Goal: Task Accomplishment & Management: Complete application form

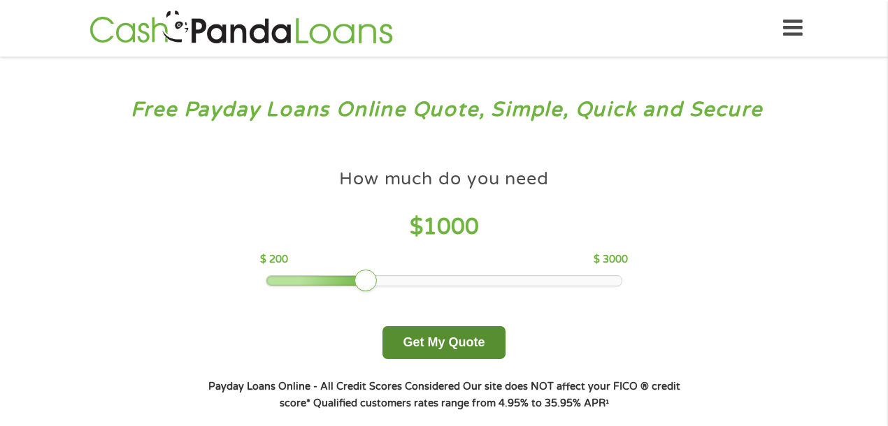
click at [467, 334] on button "Get My Quote" at bounding box center [443, 342] width 122 height 33
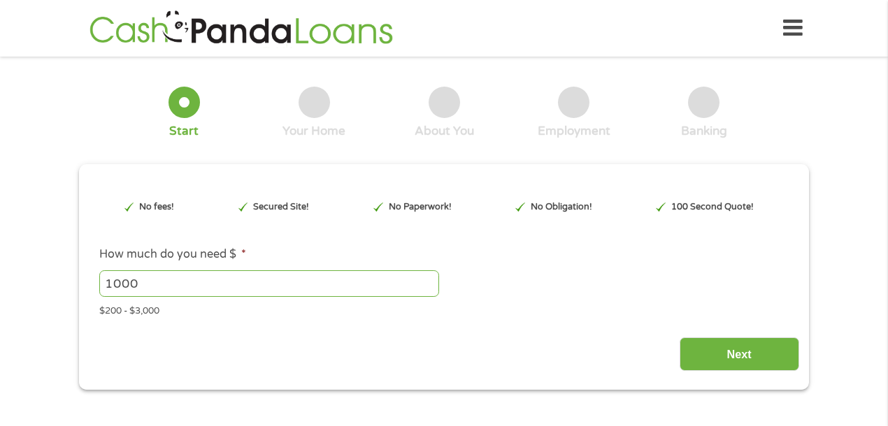
type input "Cj0KCQjw9JLHBhC-ARIsAK4PhcpDKNChgoWUY8LmIOI9SDyRc4QYVxjCZxVk-OldEqlODfKqF8D0kYA…"
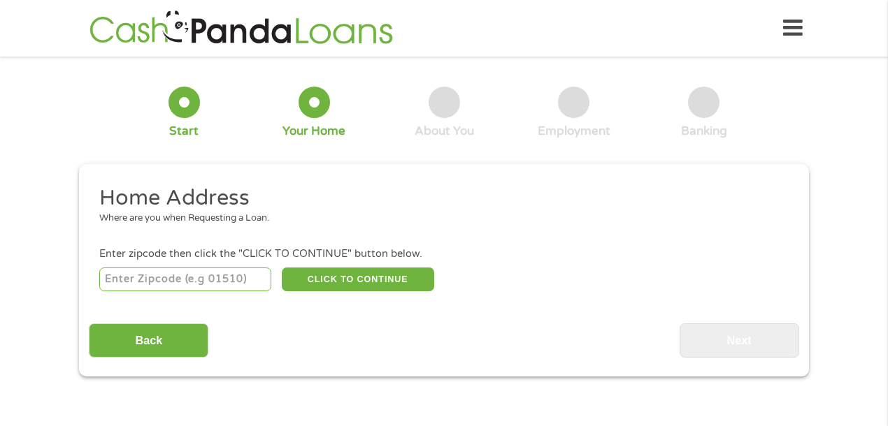
click at [122, 278] on input "number" at bounding box center [185, 280] width 173 height 24
type input "90047"
select select "[US_STATE]"
click at [337, 274] on button "CLICK TO CONTINUE" at bounding box center [358, 280] width 152 height 24
type input "90047"
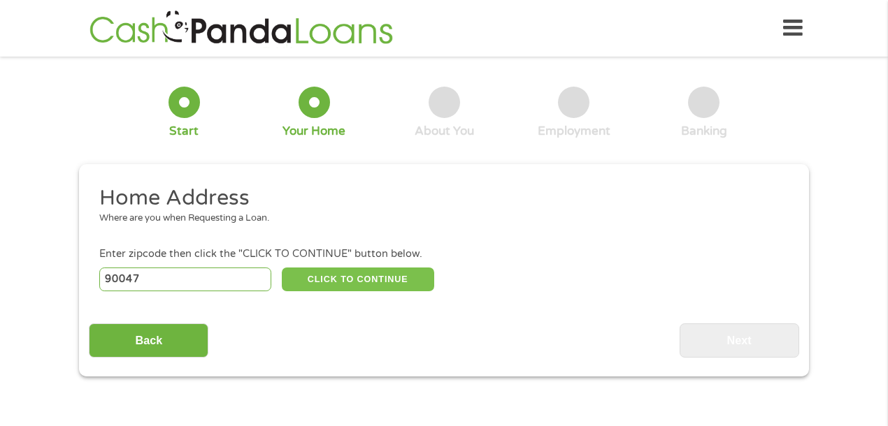
type input "[GEOGRAPHIC_DATA]"
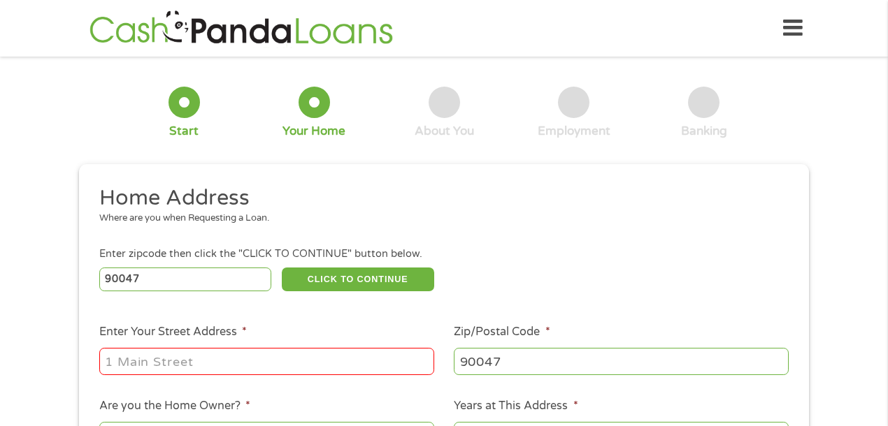
click at [258, 363] on input "Enter Your Street Address *" at bounding box center [266, 361] width 335 height 27
type input "[STREET_ADDRESS]"
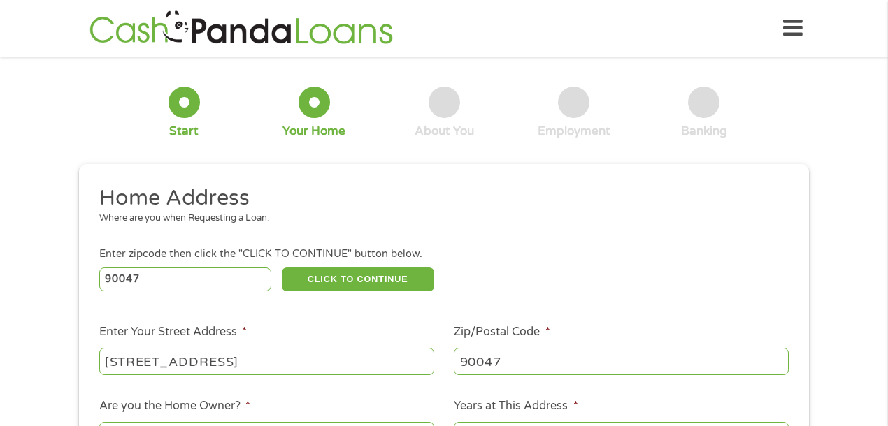
click at [865, 167] on div "1 Start 2 Your Home 3 About You 4 Employment 5 Banking 6 This field is hidden w…" at bounding box center [444, 347] width 888 height 563
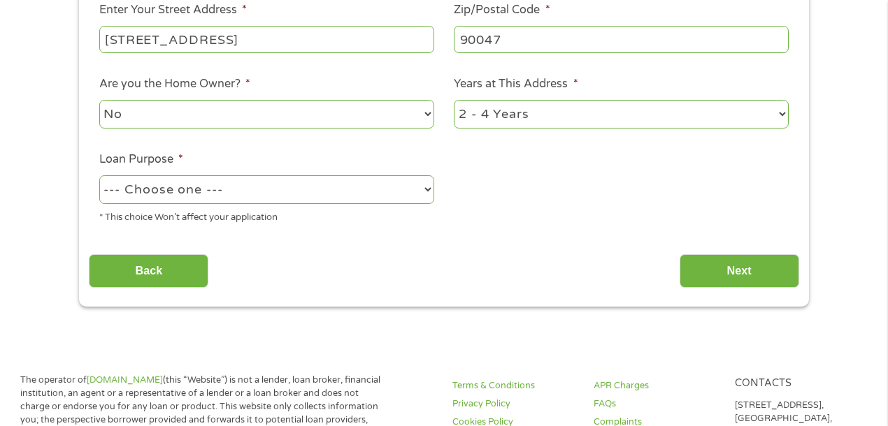
scroll to position [308, 0]
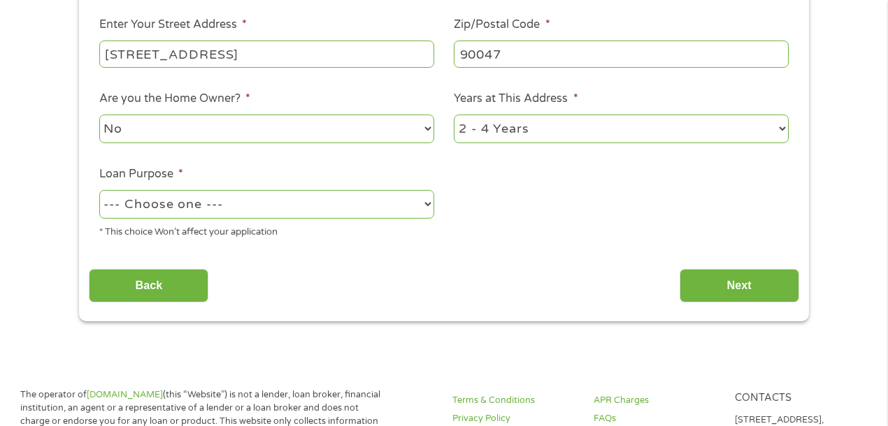
click at [424, 129] on select "No Yes" at bounding box center [266, 129] width 335 height 29
click at [782, 127] on select "1 Year or less 1 - 2 Years 2 - 4 Years Over 4 Years" at bounding box center [621, 129] width 335 height 29
select select "60months"
click at [429, 204] on select "--- Choose one --- Pay Bills Debt Consolidation Home Improvement Major Purchase…" at bounding box center [266, 204] width 335 height 29
select select "majorpurchase"
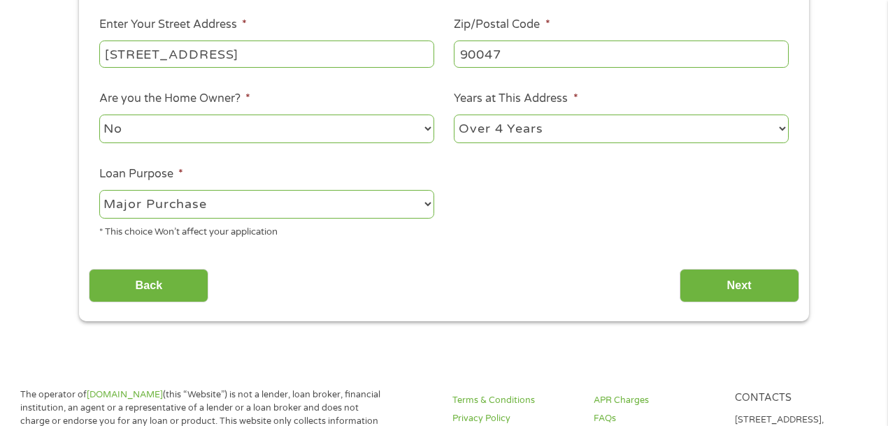
click at [432, 254] on div "Home Address Where are you when Requesting a Loan. Enter zipcode then click the…" at bounding box center [444, 90] width 710 height 426
click at [724, 277] on input "Next" at bounding box center [739, 286] width 120 height 34
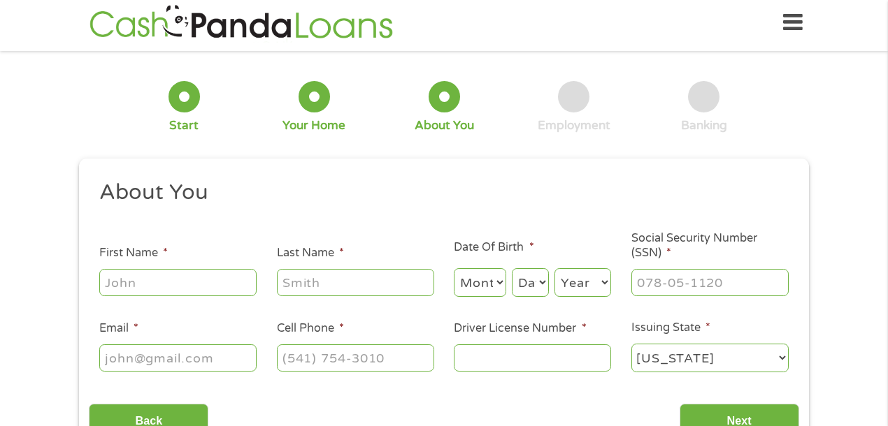
scroll to position [0, 0]
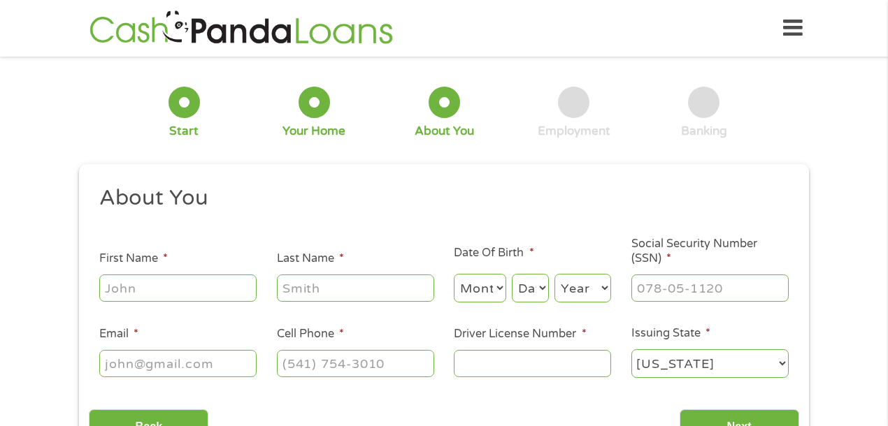
click at [174, 288] on input "First Name *" at bounding box center [177, 288] width 157 height 27
type input "[PERSON_NAME]"
type input "[EMAIL_ADDRESS][DOMAIN_NAME]"
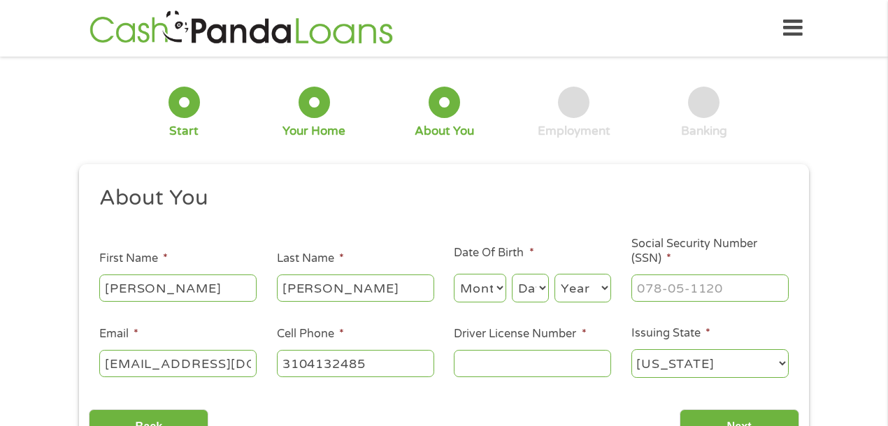
type input "[PHONE_NUMBER]"
click at [245, 368] on input "[EMAIL_ADDRESS][DOMAIN_NAME]" at bounding box center [177, 363] width 157 height 27
click at [238, 360] on input "taykenray@yahm" at bounding box center [177, 363] width 157 height 27
type input "tayc"
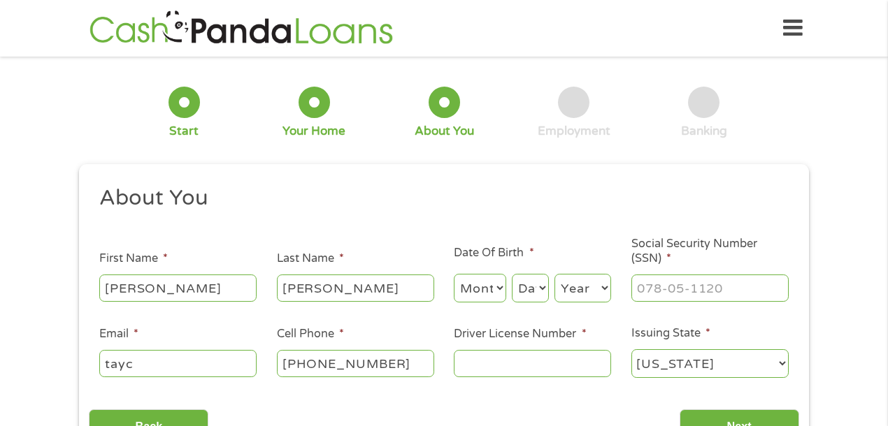
click at [497, 287] on select "Month 1 2 3 4 5 6 7 8 9 10 11 12" at bounding box center [480, 288] width 52 height 29
select select "12"
click at [540, 292] on select "Day 1 2 3 4 5 6 7 8 9 10 11 12 13 14 15 16 17 18 19 20 21 22 23 24 25 26 27 28 …" at bounding box center [530, 288] width 37 height 29
select select "9"
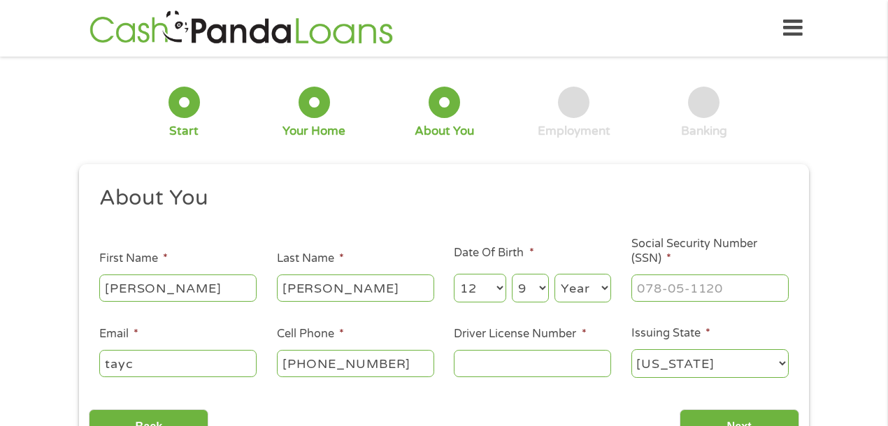
click at [604, 282] on select "Year [DATE] 2006 2005 2004 2003 2002 2001 2000 1999 1998 1997 1996 1995 1994 19…" at bounding box center [582, 288] width 57 height 29
select select "1963"
click at [652, 285] on input "___-__-____" at bounding box center [709, 288] width 157 height 27
type input "565-17-0334"
click at [144, 365] on input "tayc" at bounding box center [177, 363] width 157 height 27
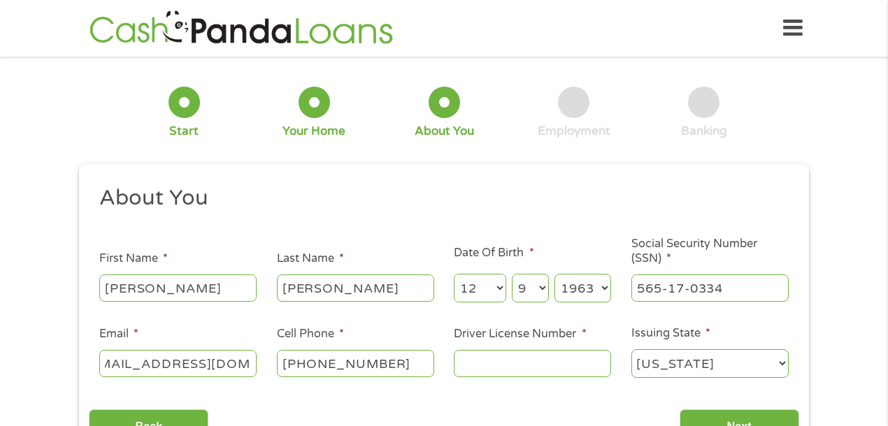
scroll to position [0, 36]
type input "[EMAIL_ADDRESS][DOMAIN_NAME]"
click at [468, 364] on input "Driver License Number *" at bounding box center [532, 363] width 157 height 27
click at [546, 353] on input "D75145677" at bounding box center [532, 363] width 157 height 27
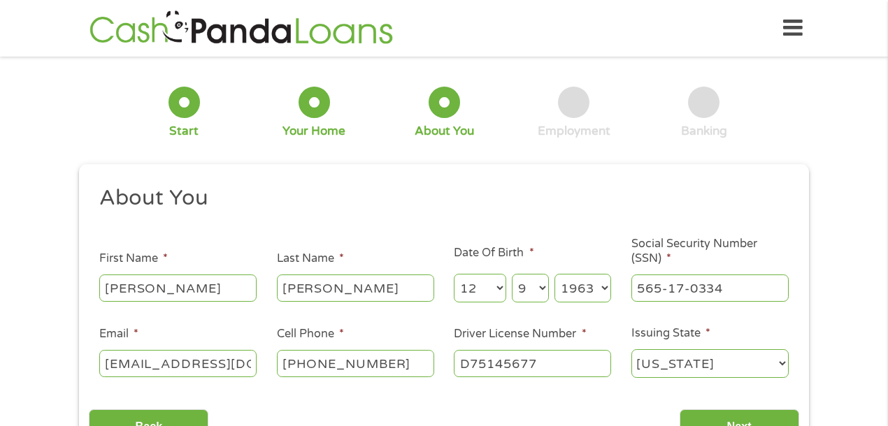
click at [597, 200] on h2 "About You" at bounding box center [438, 199] width 679 height 28
click at [549, 357] on input "D75145677" at bounding box center [532, 363] width 157 height 27
type input "D751477"
click at [41, 348] on div "1 Start 2 Your Home 3 About You 4 Employment 5 Banking 6 This field is hidden w…" at bounding box center [444, 264] width 888 height 396
click at [867, 188] on div "1 Start 2 Your Home 3 About You 4 Employment 5 Banking 6 This field is hidden w…" at bounding box center [444, 264] width 888 height 396
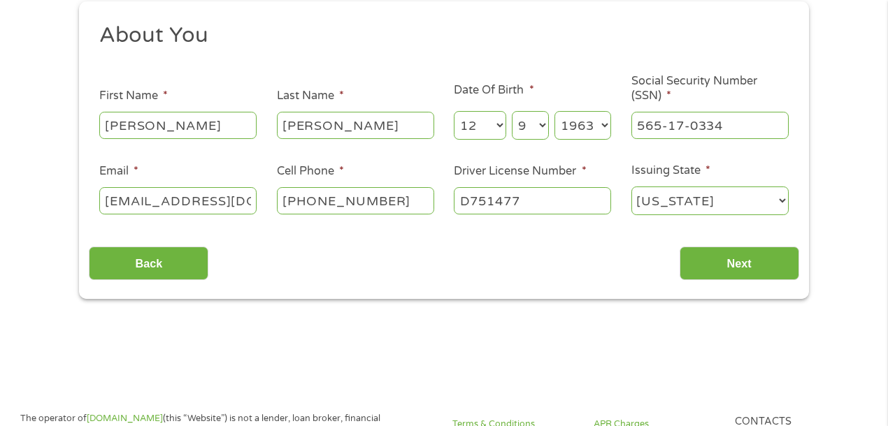
scroll to position [168, 0]
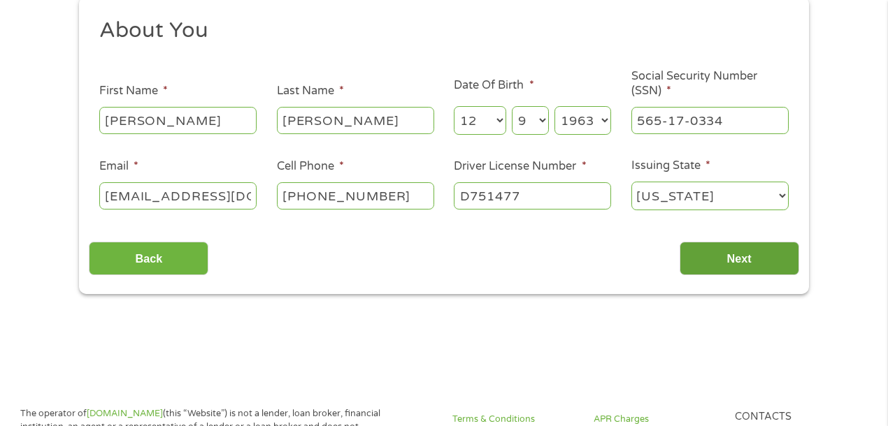
click at [751, 263] on input "Next" at bounding box center [739, 259] width 120 height 34
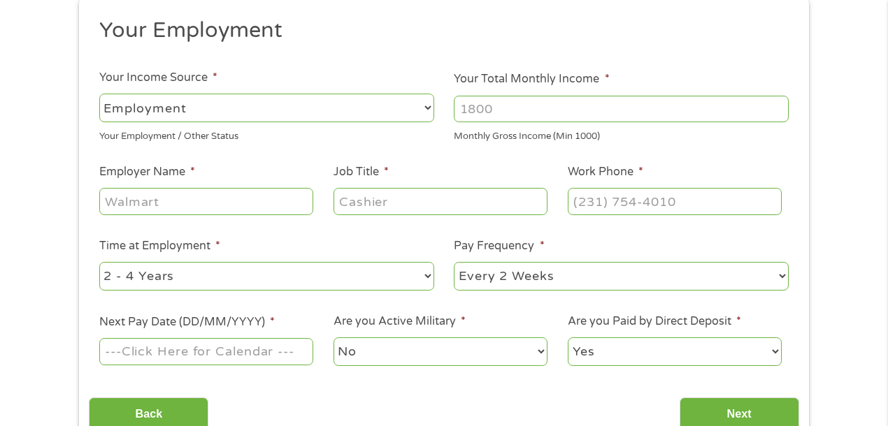
scroll to position [0, 0]
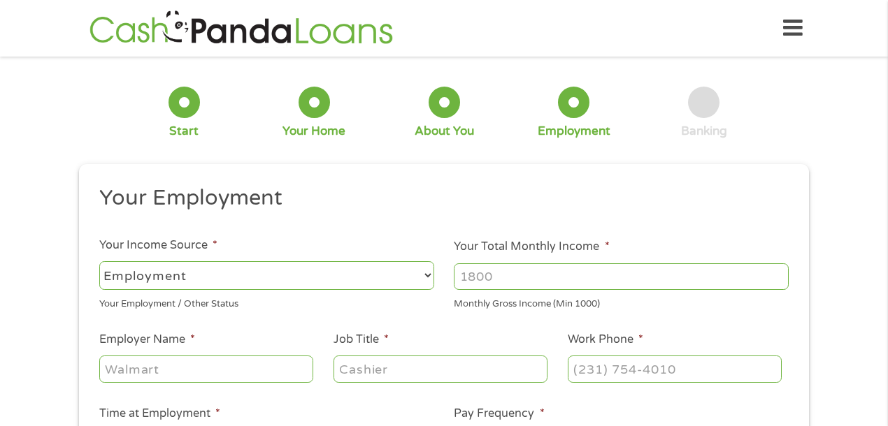
click at [424, 273] on select "--- Choose one --- Employment [DEMOGRAPHIC_DATA] Benefits" at bounding box center [266, 275] width 335 height 29
select select "benefits"
type input "Other"
type input "[PHONE_NUMBER]"
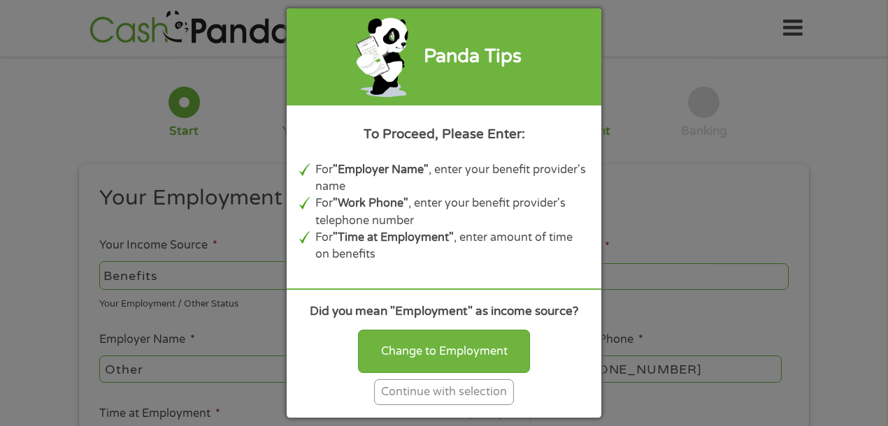
click at [461, 390] on div "Continue with selection" at bounding box center [444, 393] width 140 height 26
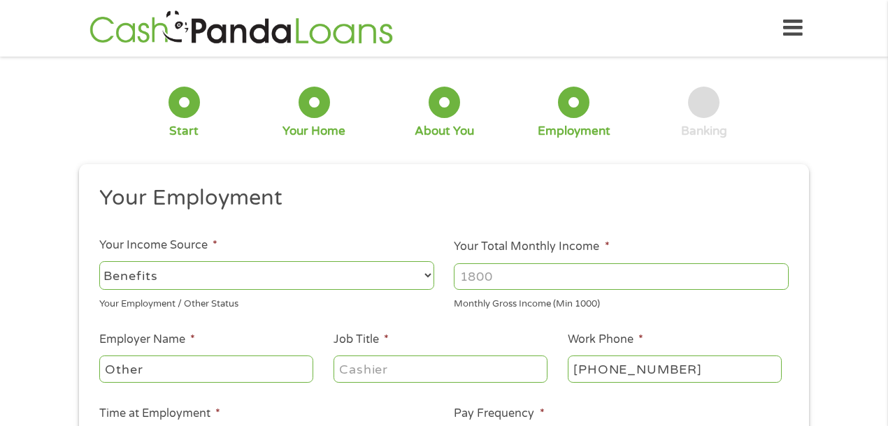
click at [497, 275] on input "Your Total Monthly Income *" at bounding box center [621, 277] width 335 height 27
type input "1205"
click at [689, 373] on input "[PHONE_NUMBER]" at bounding box center [675, 369] width 214 height 27
type input "(___) ___-____"
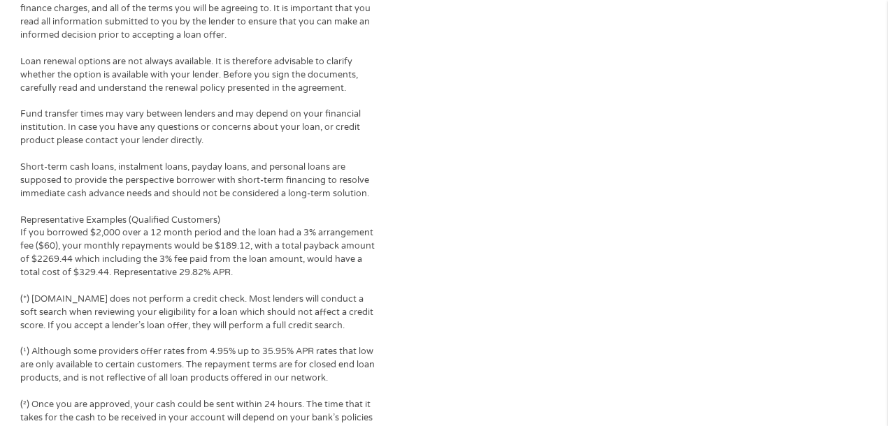
scroll to position [1364, 0]
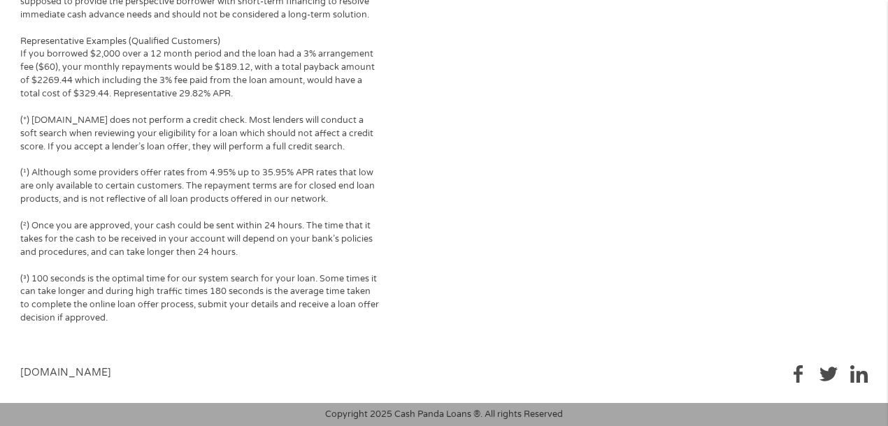
drag, startPoint x: 690, startPoint y: 370, endPoint x: 680, endPoint y: 429, distance: 58.8
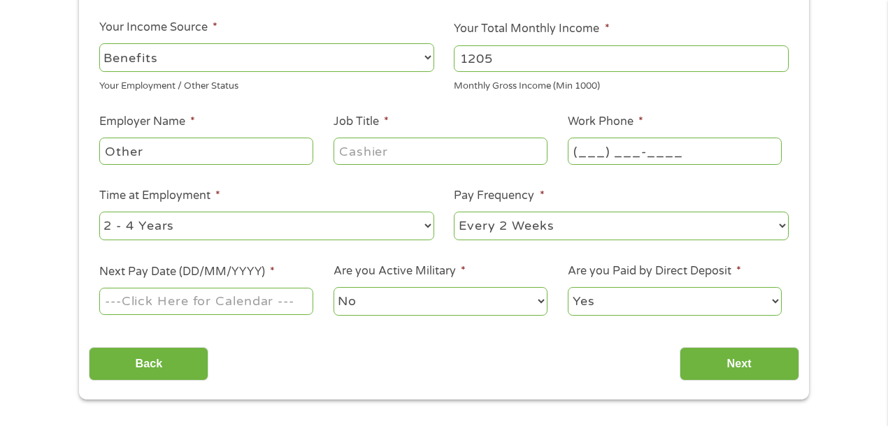
scroll to position [156, 0]
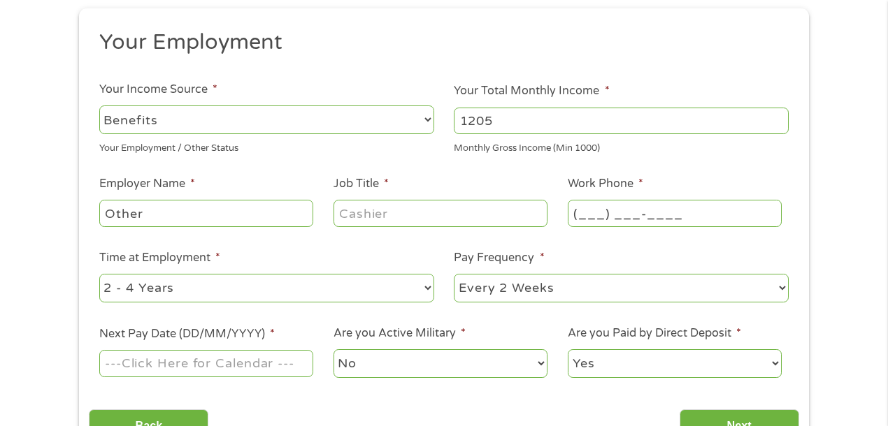
click at [672, 208] on input "(___) ___-____" at bounding box center [675, 213] width 214 height 27
click at [182, 217] on input "Other" at bounding box center [206, 213] width 214 height 27
drag, startPoint x: 138, startPoint y: 211, endPoint x: 134, endPoint y: 234, distance: 23.4
click at [134, 230] on ul "Your Employment Your Income Source * --- Choose one --- Employment [DEMOGRAPHIC…" at bounding box center [444, 210] width 710 height 362
click at [164, 219] on input "Othe" at bounding box center [206, 213] width 214 height 27
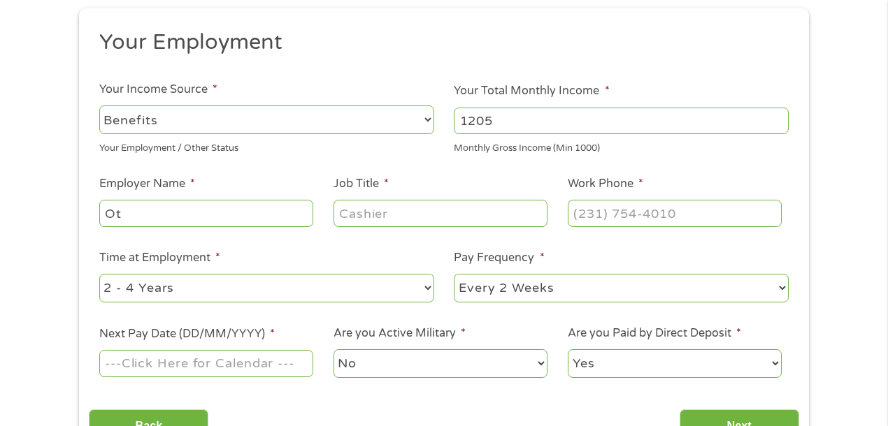
type input "O"
type input "[PERSON_NAME]"
type input "PAINTER"
click at [627, 215] on input "(___) ___-____" at bounding box center [675, 213] width 214 height 27
type input "[PHONE_NUMBER]"
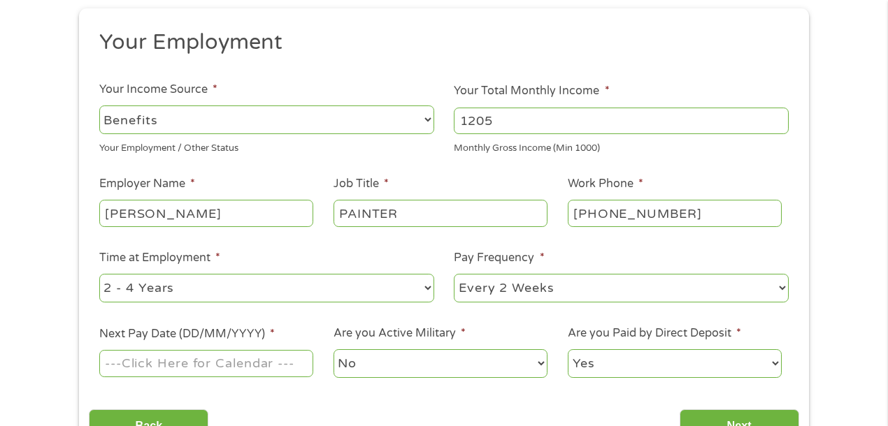
click at [619, 209] on input "[PHONE_NUMBER]" at bounding box center [675, 213] width 214 height 27
click at [782, 284] on select "--- Choose one --- Every 2 Weeks Every Week Monthly Semi-Monthly" at bounding box center [621, 288] width 335 height 29
select select "monthly"
click at [353, 294] on select "--- Choose one --- 1 Year or less 1 - 2 Years 2 - 4 Years Over 4 Years" at bounding box center [266, 288] width 335 height 29
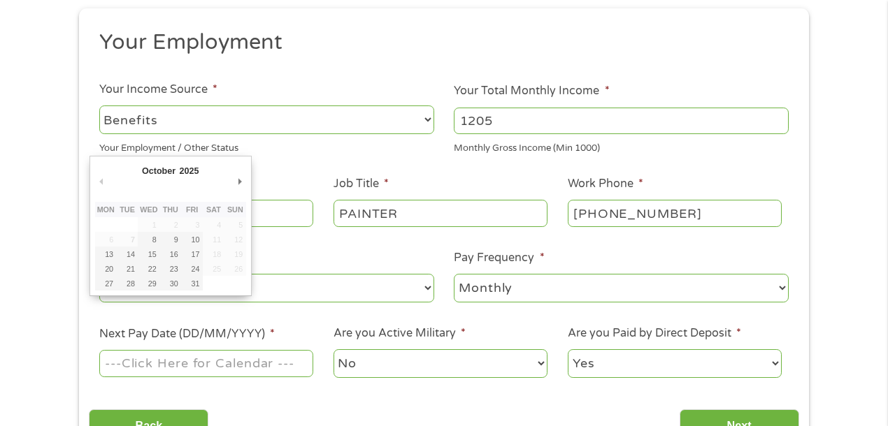
click at [232, 354] on input "Next Pay Date (DD/MM/YYYY) *" at bounding box center [206, 363] width 214 height 27
click at [231, 357] on input "Next Pay Date (DD/MM/YYYY) *" at bounding box center [206, 363] width 214 height 27
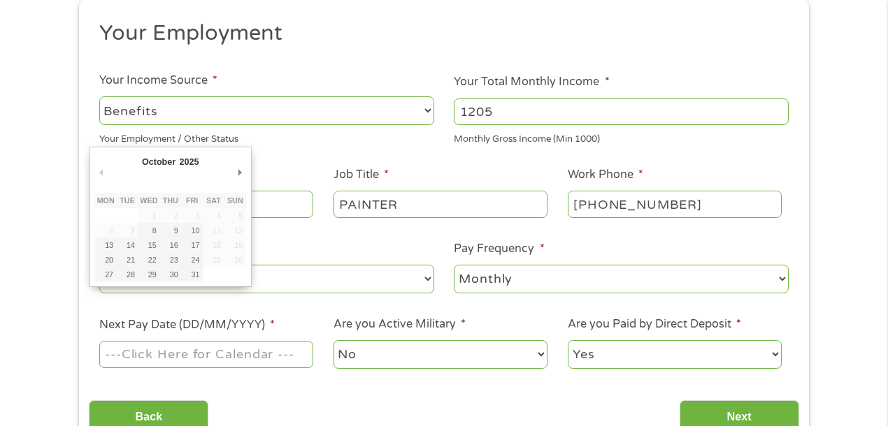
scroll to position [166, 0]
type input "[DATE]"
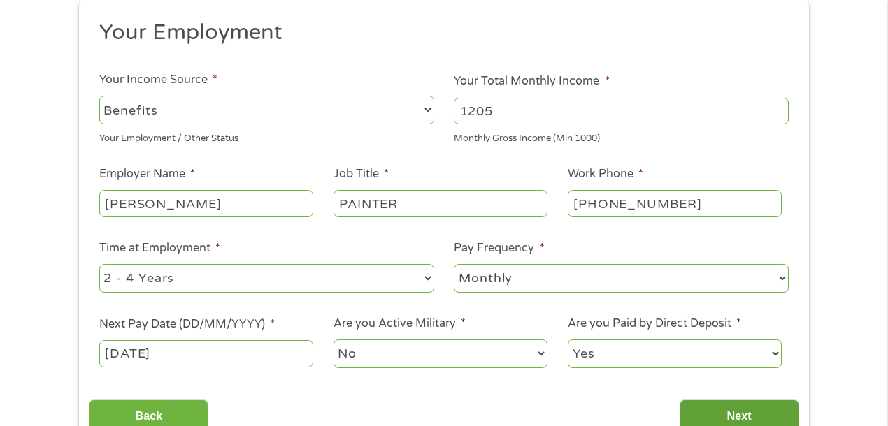
click at [722, 409] on input "Next" at bounding box center [739, 417] width 120 height 34
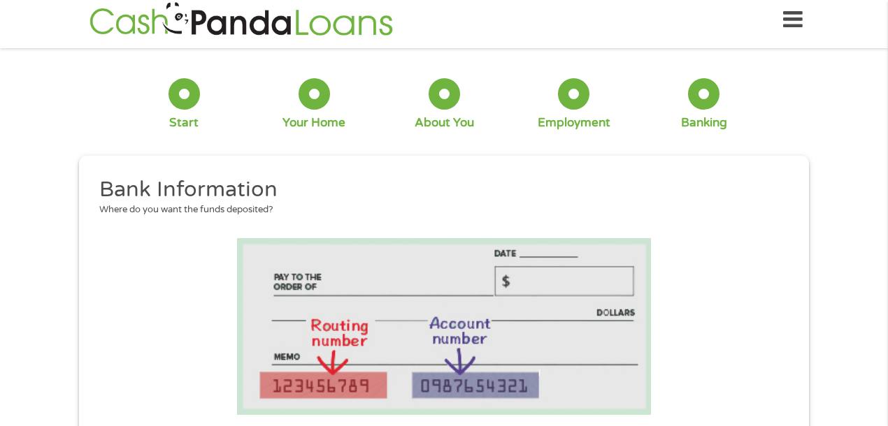
scroll to position [0, 0]
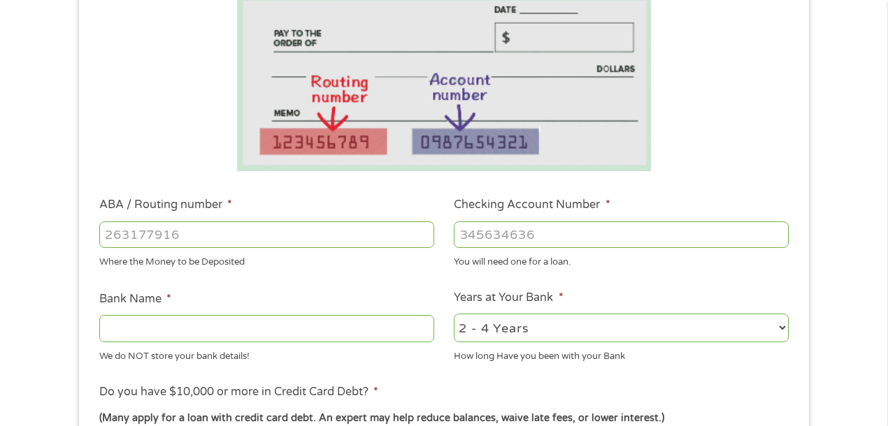
scroll to position [280, 0]
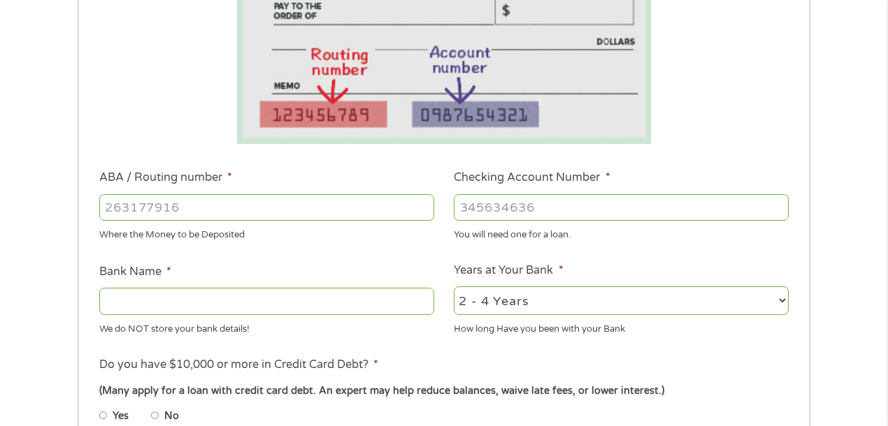
click at [171, 207] on input "ABA / Routing number *" at bounding box center [266, 207] width 335 height 27
type input "121000358"
type input "BANK OF AMERICA NA"
type input "121000358"
click at [511, 204] on input "Checking Account Number *" at bounding box center [621, 207] width 335 height 27
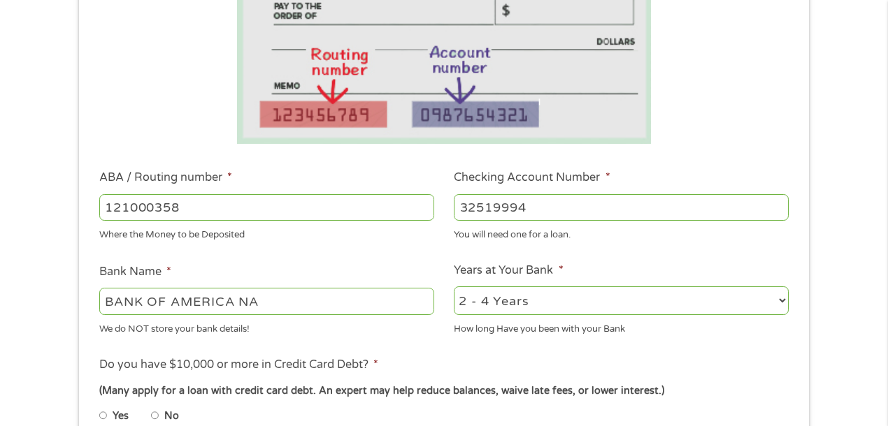
type input "32519994"
click at [845, 118] on div "1 Start 2 Your Home 3 About You 4 Employment 5 Banking 6 This field is hidden w…" at bounding box center [444, 230] width 888 height 886
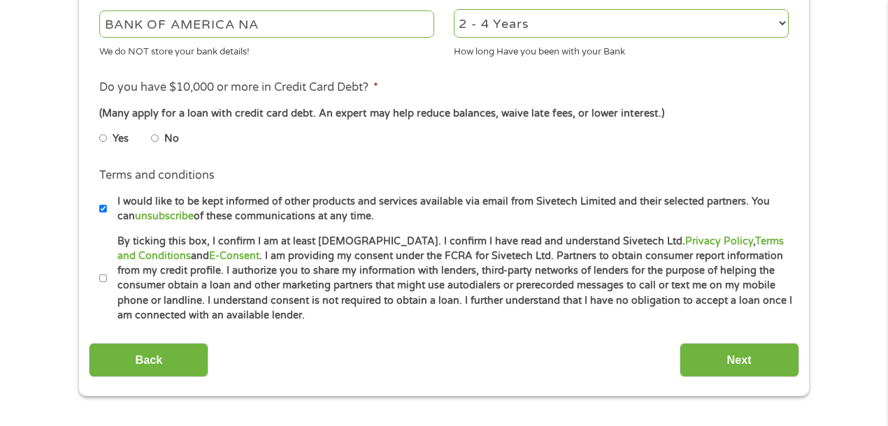
scroll to position [559, 0]
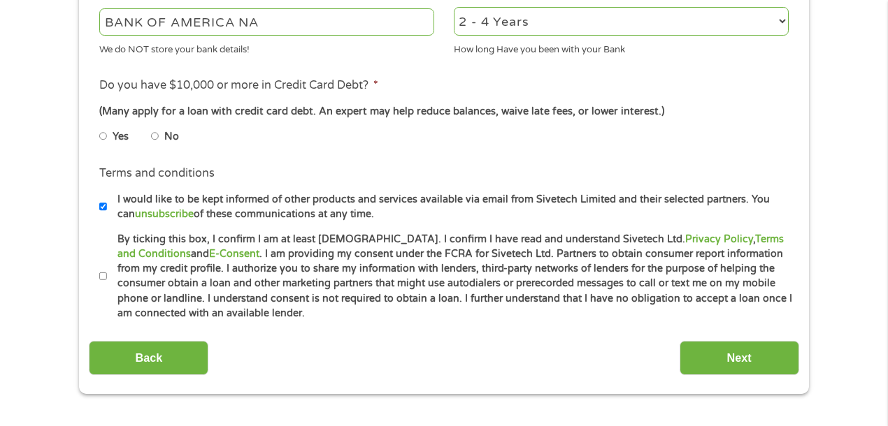
click at [154, 133] on input "No" at bounding box center [155, 136] width 8 height 22
radio input "true"
click at [104, 280] on input "By ticking this box, I confirm I am at least [DEMOGRAPHIC_DATA]. I confirm I ha…" at bounding box center [103, 277] width 8 height 22
checkbox input "true"
click at [726, 359] on input "Next" at bounding box center [739, 358] width 120 height 34
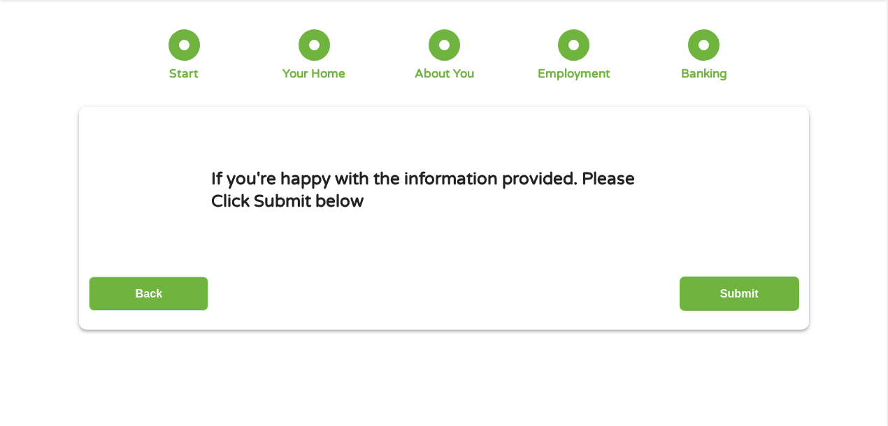
scroll to position [0, 0]
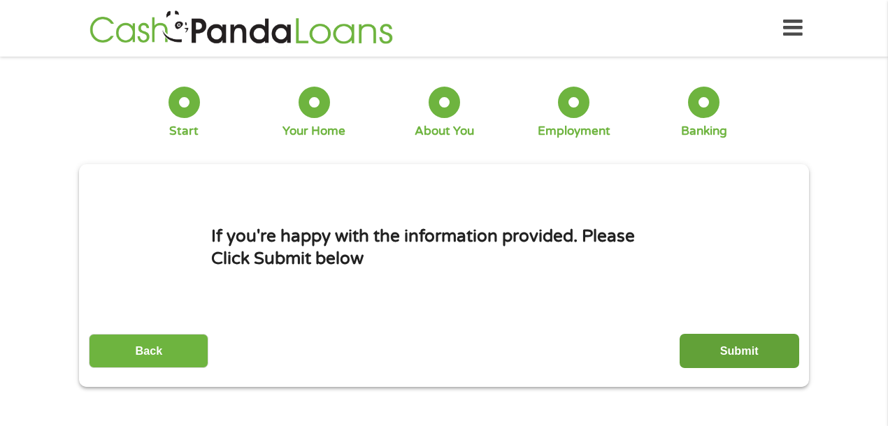
click at [728, 351] on input "Submit" at bounding box center [739, 351] width 120 height 34
